Goal: Task Accomplishment & Management: Use online tool/utility

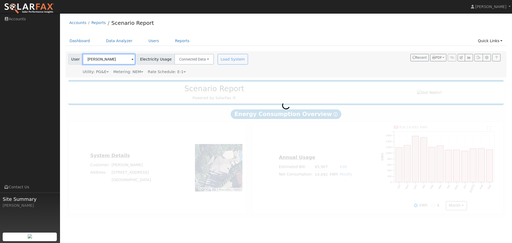
click at [108, 61] on input "[PERSON_NAME]" at bounding box center [109, 59] width 53 height 11
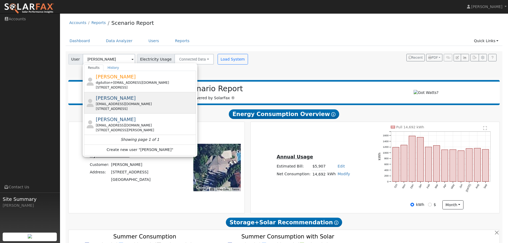
click at [132, 103] on div "[EMAIL_ADDRESS][DOMAIN_NAME]" at bounding box center [145, 104] width 99 height 5
type input "[PERSON_NAME]"
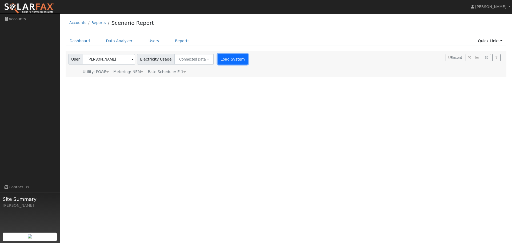
click at [225, 57] on button "Load System" at bounding box center [233, 59] width 30 height 11
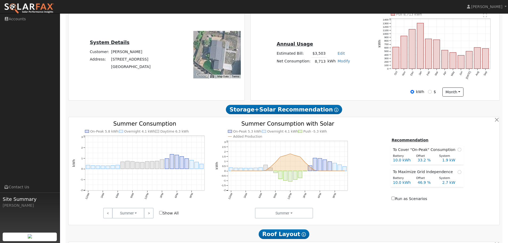
scroll to position [133, 0]
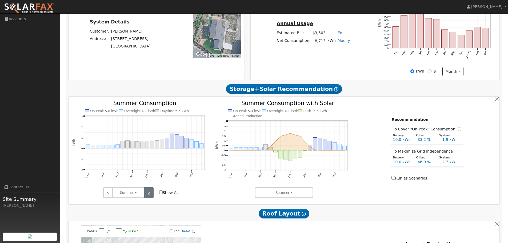
click at [148, 195] on link ">" at bounding box center [148, 192] width 9 height 11
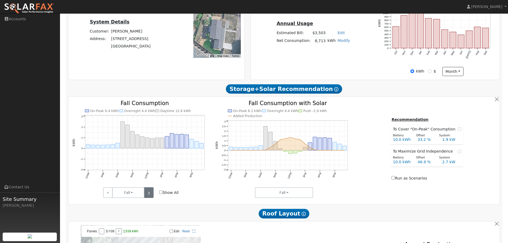
click at [149, 194] on link ">" at bounding box center [148, 192] width 9 height 11
drag, startPoint x: 137, startPoint y: 41, endPoint x: 115, endPoint y: 41, distance: 22.1
click at [114, 41] on td "[STREET_ADDRESS]" at bounding box center [130, 38] width 41 height 7
copy td "[STREET_ADDRESS]"
